Goal: Find specific page/section: Find specific page/section

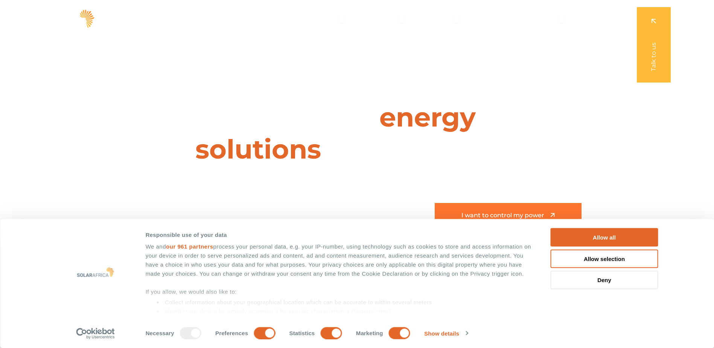
click at [515, 212] on span "I want to control my power" at bounding box center [503, 215] width 83 height 6
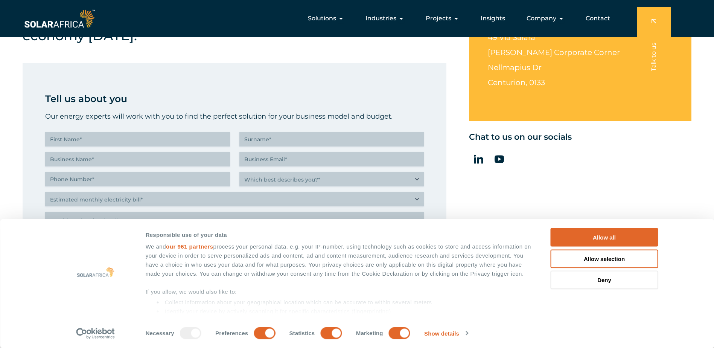
scroll to position [301, 0]
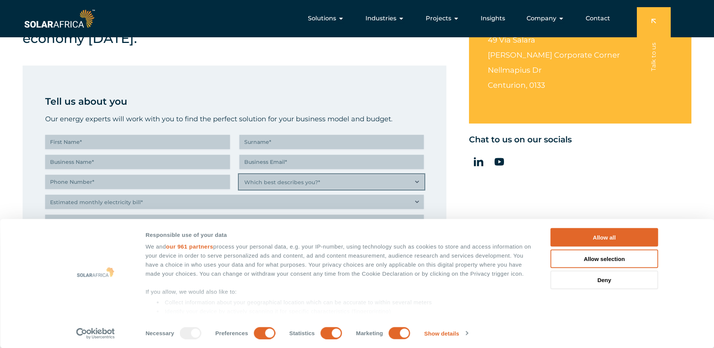
click at [416, 181] on select "Which best describes you?* Researching and identifying the best energy solution…" at bounding box center [331, 182] width 185 height 14
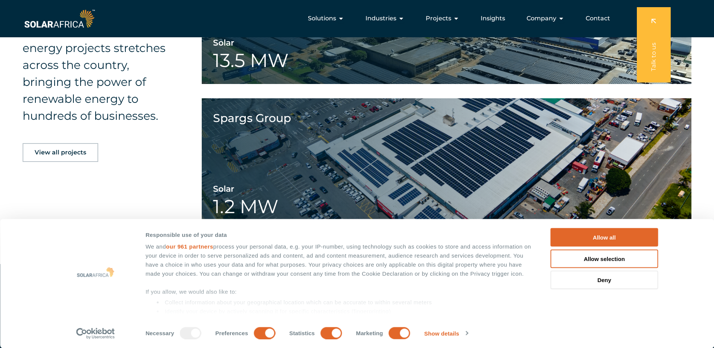
scroll to position [1072, 0]
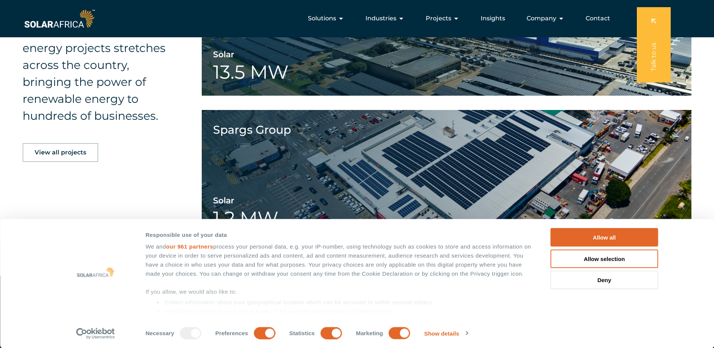
click at [71, 152] on span "View all projects" at bounding box center [61, 152] width 52 height 6
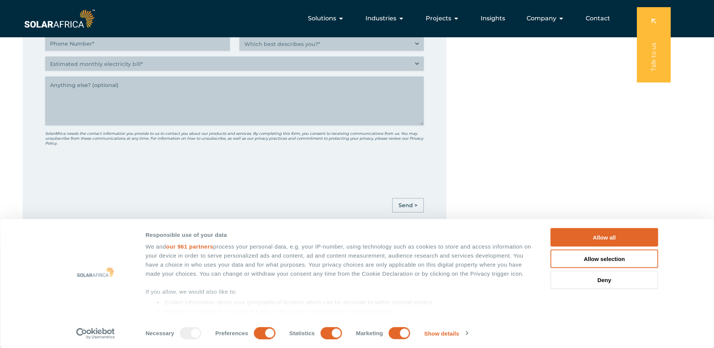
scroll to position [432, 0]
